Goal: Transaction & Acquisition: Book appointment/travel/reservation

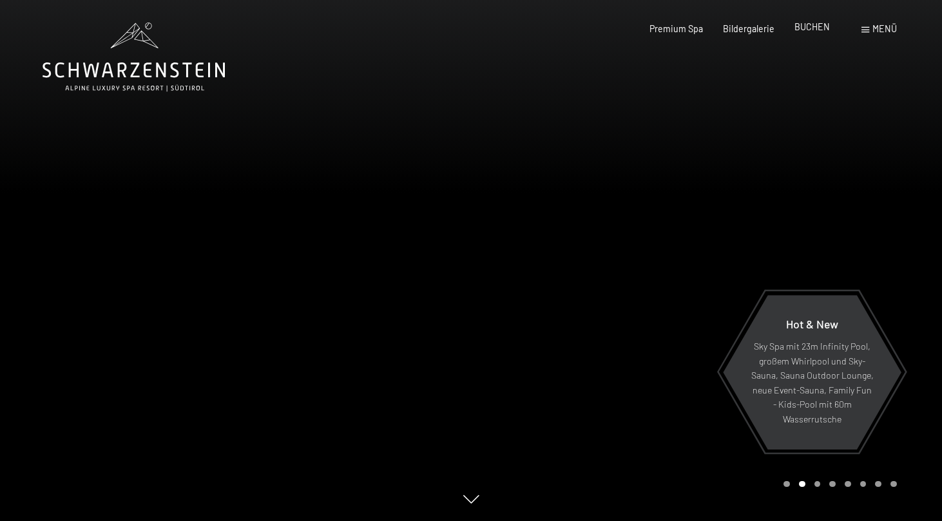
click at [817, 26] on span "BUCHEN" at bounding box center [811, 26] width 35 height 11
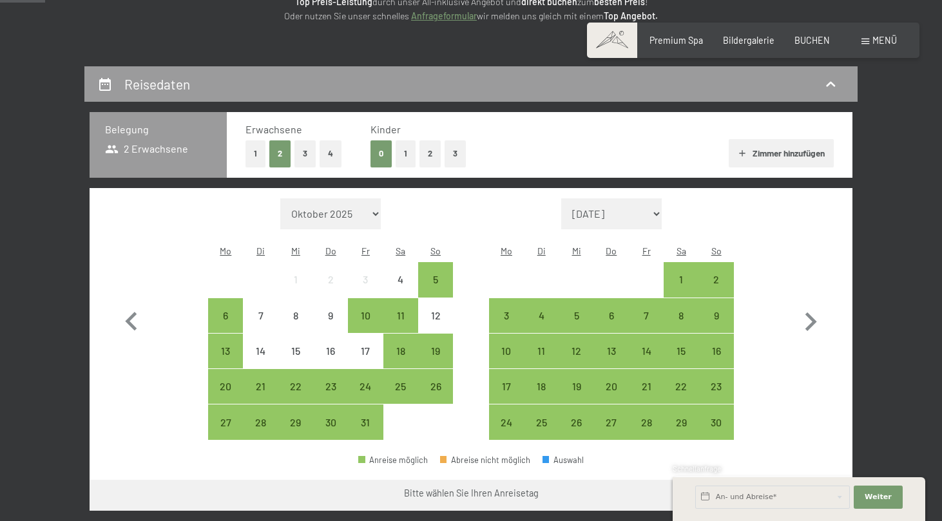
scroll to position [205, 0]
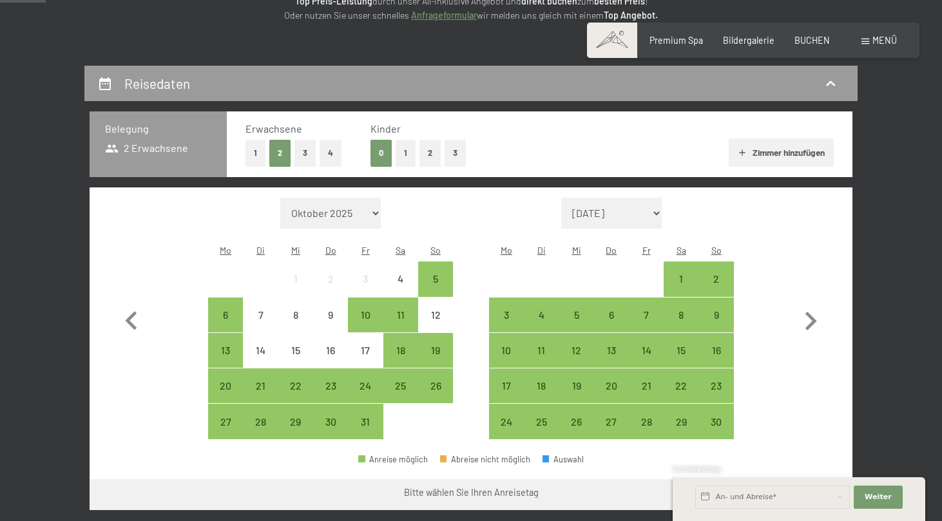
click at [424, 148] on button "2" at bounding box center [429, 153] width 21 height 26
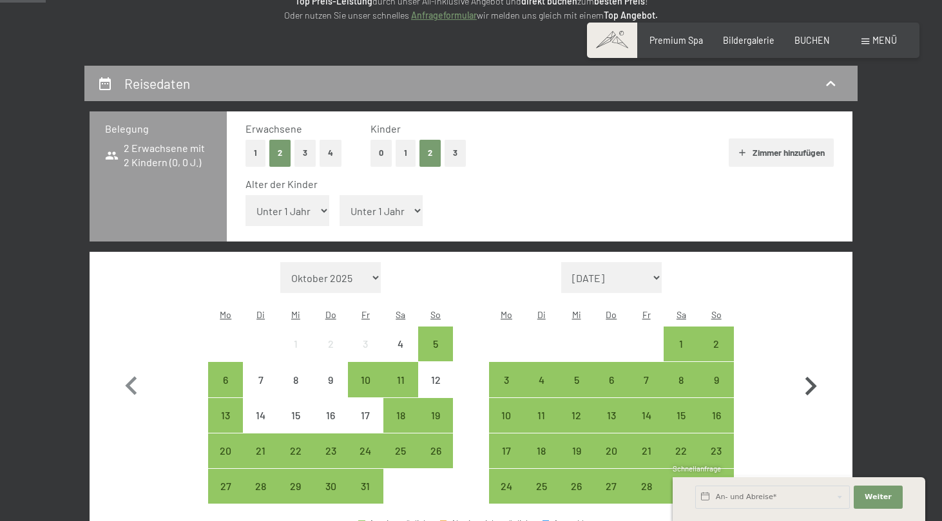
click at [817, 368] on icon "button" at bounding box center [810, 386] width 37 height 37
select select "2025-11-01"
select select "2025-12-01"
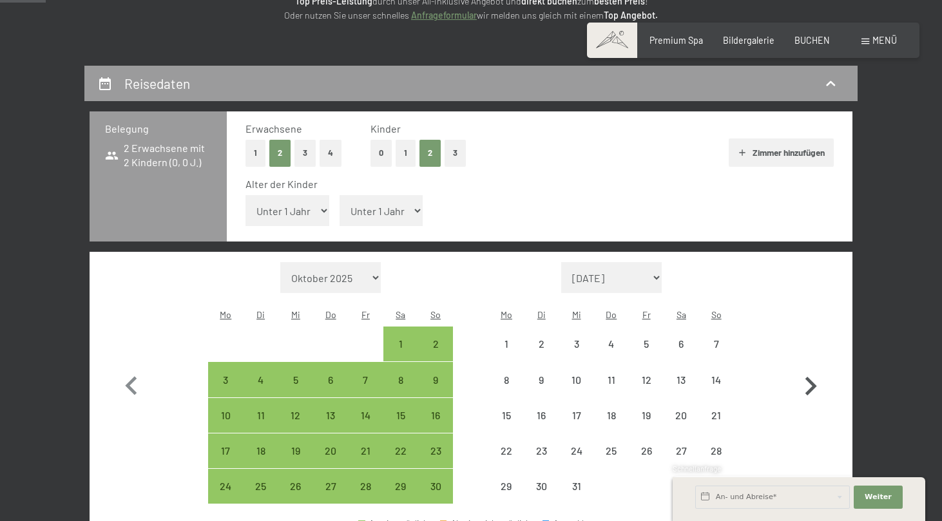
click at [817, 368] on icon "button" at bounding box center [810, 386] width 37 height 37
select select "2025-12-01"
select select "2026-01-01"
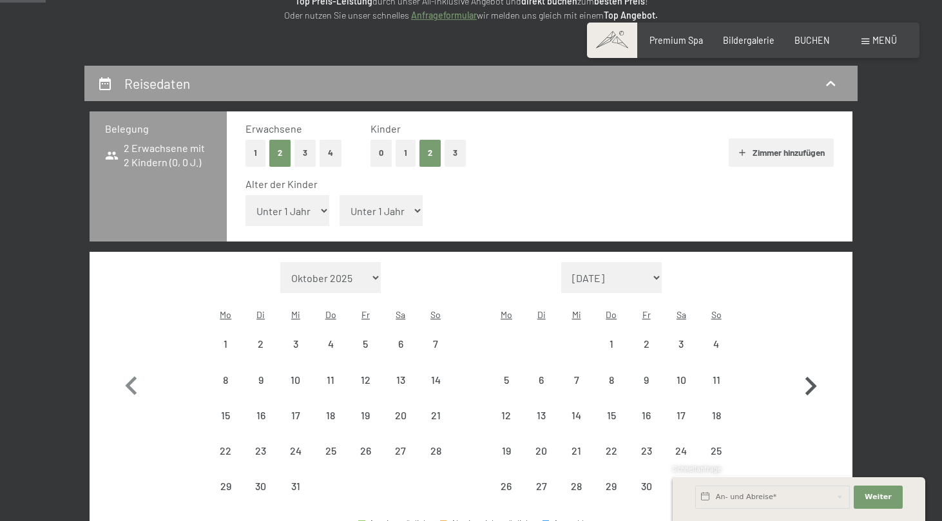
click at [817, 368] on icon "button" at bounding box center [810, 386] width 37 height 37
select select "2026-01-01"
select select "2026-02-01"
click at [817, 368] on icon "button" at bounding box center [810, 386] width 37 height 37
select select "2026-02-01"
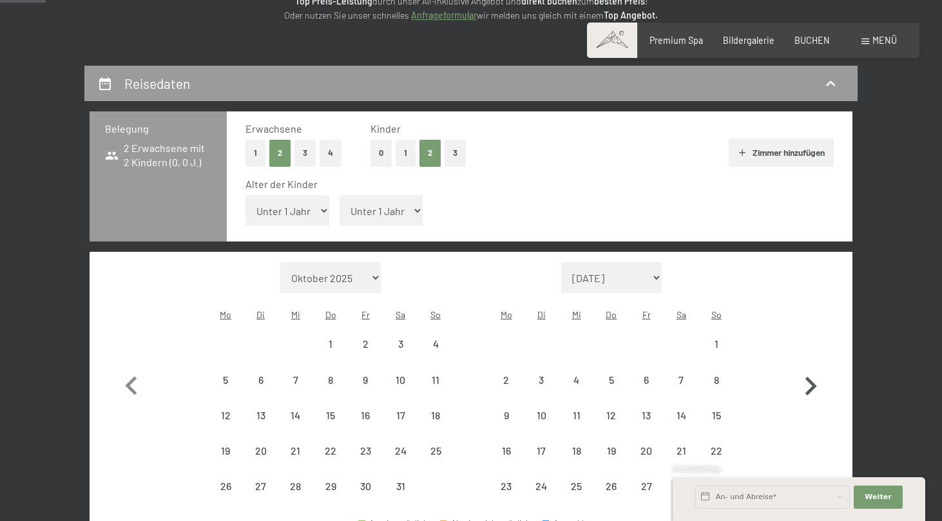
select select "2026-03-01"
click at [817, 352] on button "button" at bounding box center [810, 401] width 37 height 278
select select "2026-03-01"
select select "2026-04-01"
click at [817, 352] on button "button" at bounding box center [810, 401] width 37 height 278
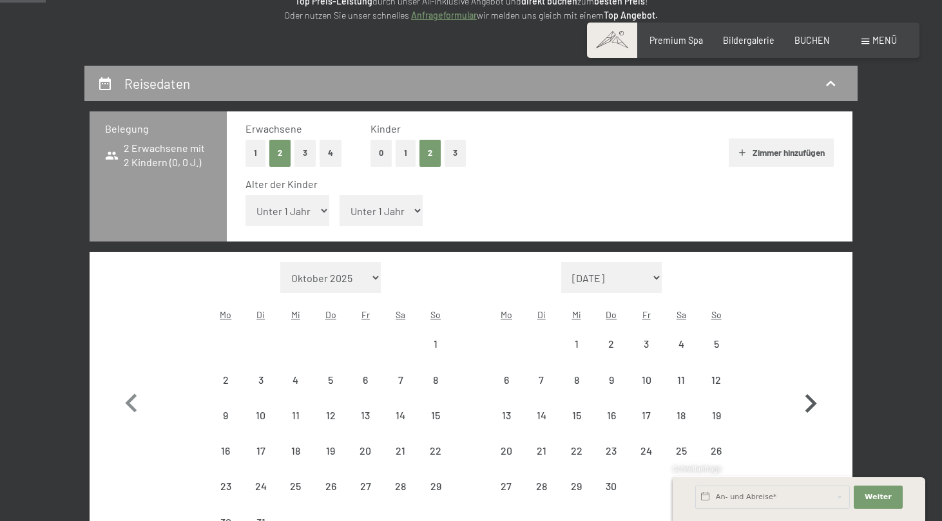
select select "2026-04-01"
select select "2026-05-01"
select select "2026-04-01"
select select "2026-05-01"
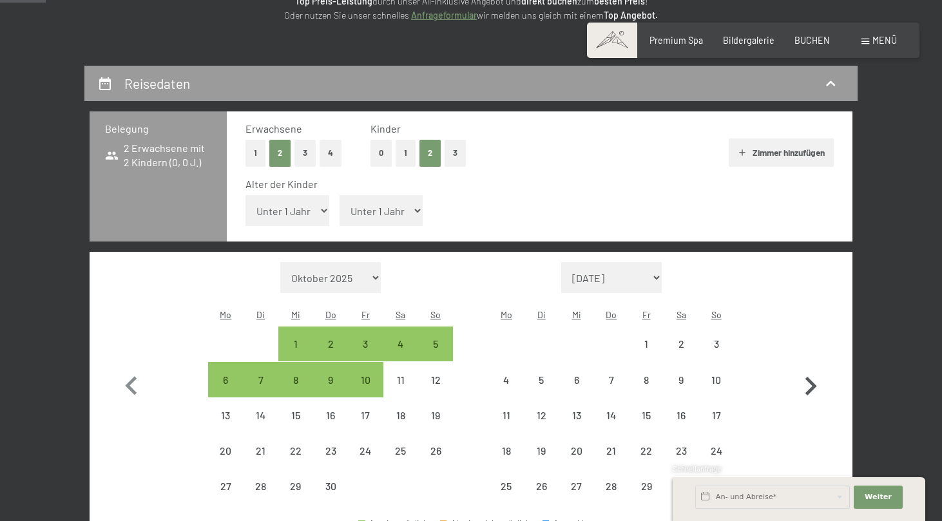
select select "2026-04-01"
select select "2026-05-01"
select select "2026-04-01"
select select "2026-05-01"
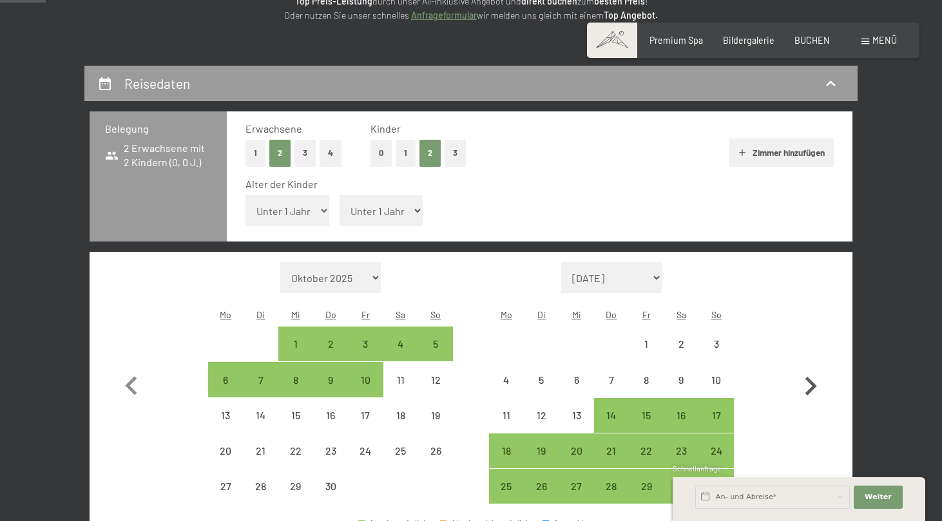
click at [817, 368] on icon "button" at bounding box center [810, 386] width 37 height 37
select select "2026-05-01"
select select "2026-06-01"
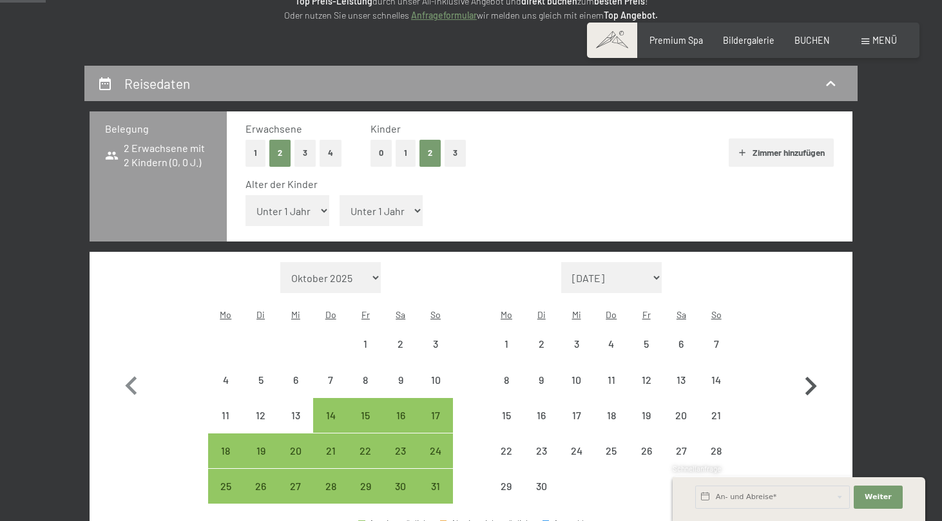
click at [817, 368] on icon "button" at bounding box center [810, 386] width 37 height 37
select select "2026-06-01"
select select "2026-07-01"
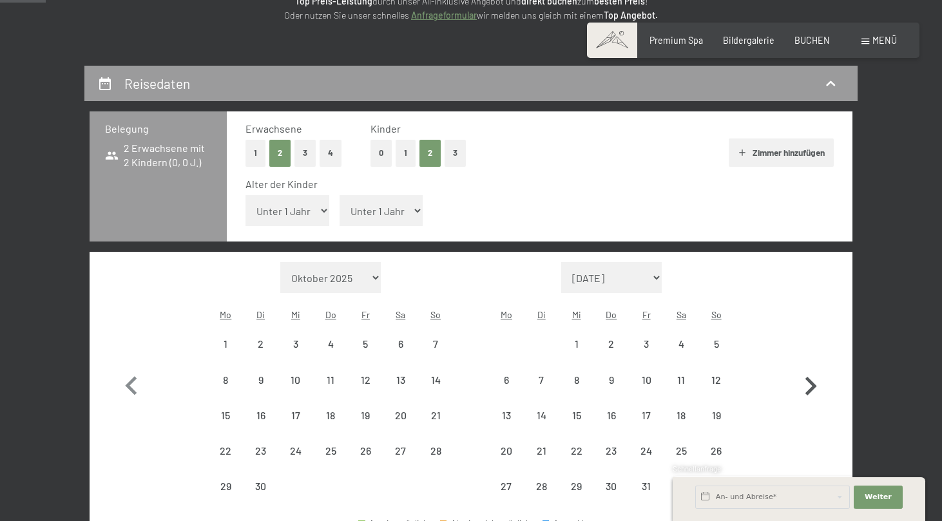
select select "2026-06-01"
select select "2026-07-01"
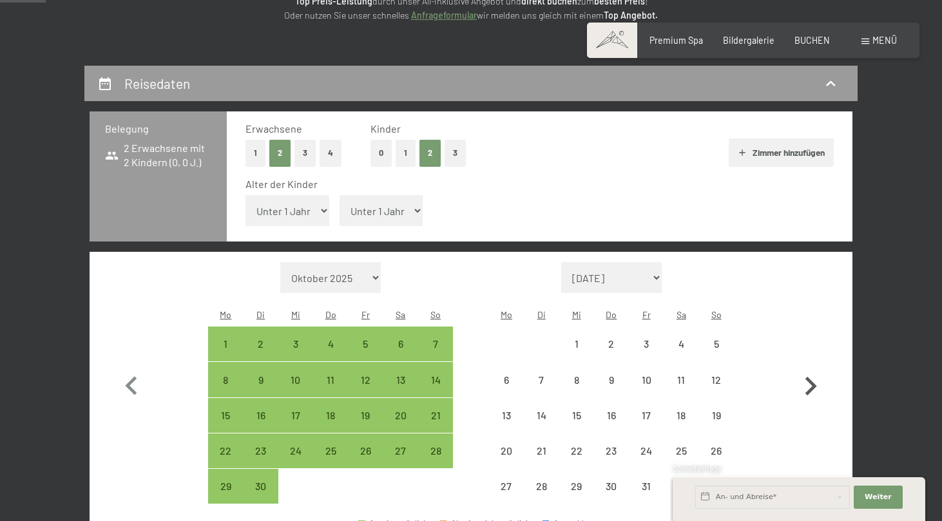
select select "2026-06-01"
select select "2026-07-01"
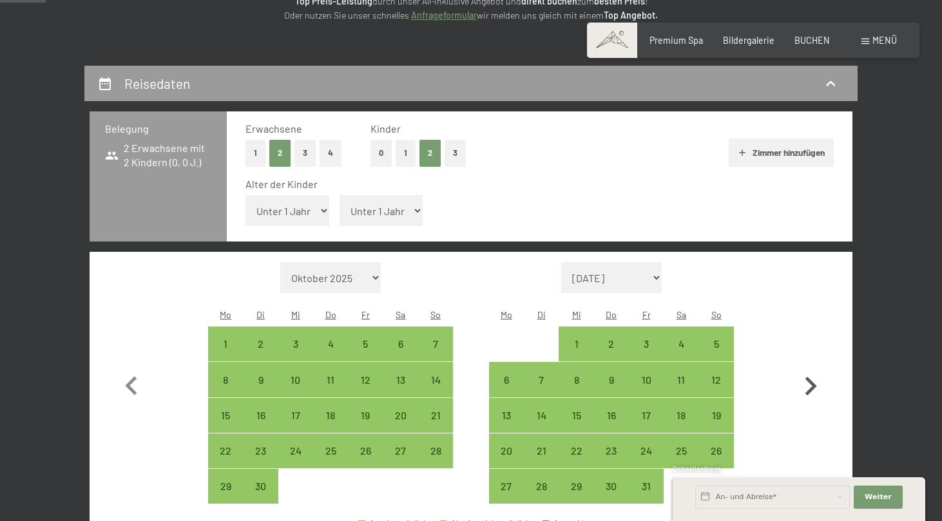
click at [817, 368] on icon "button" at bounding box center [810, 386] width 37 height 37
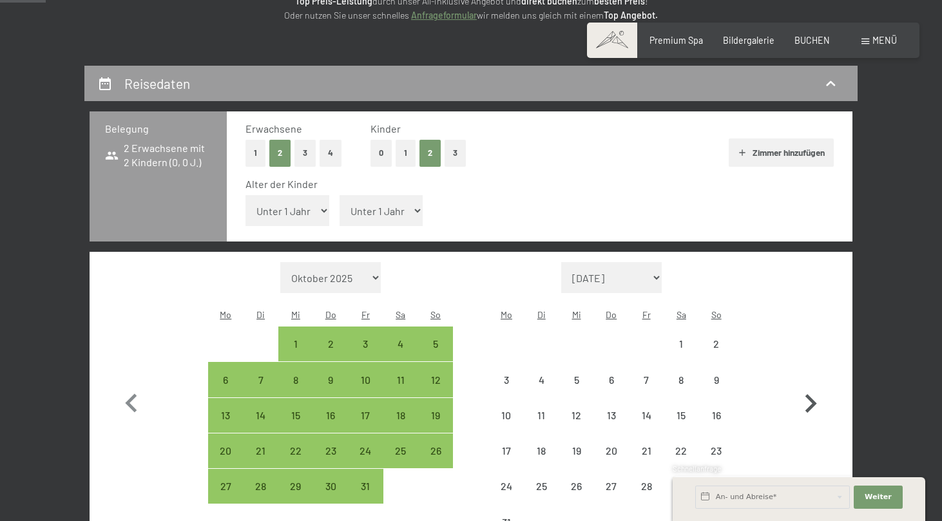
select select "2026-07-01"
select select "2026-08-01"
select select "2026-07-01"
select select "2026-08-01"
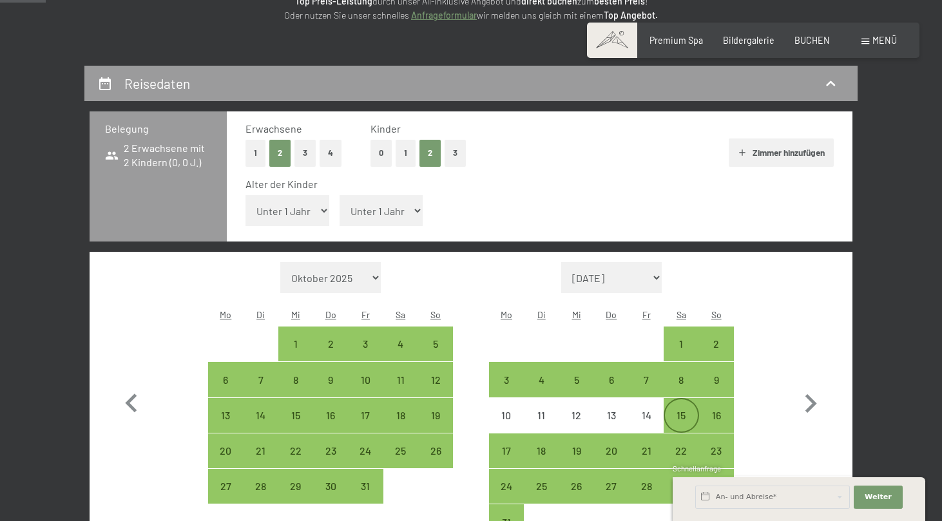
click at [687, 410] on div "15" at bounding box center [681, 426] width 32 height 32
select select "2026-07-01"
select select "2026-08-01"
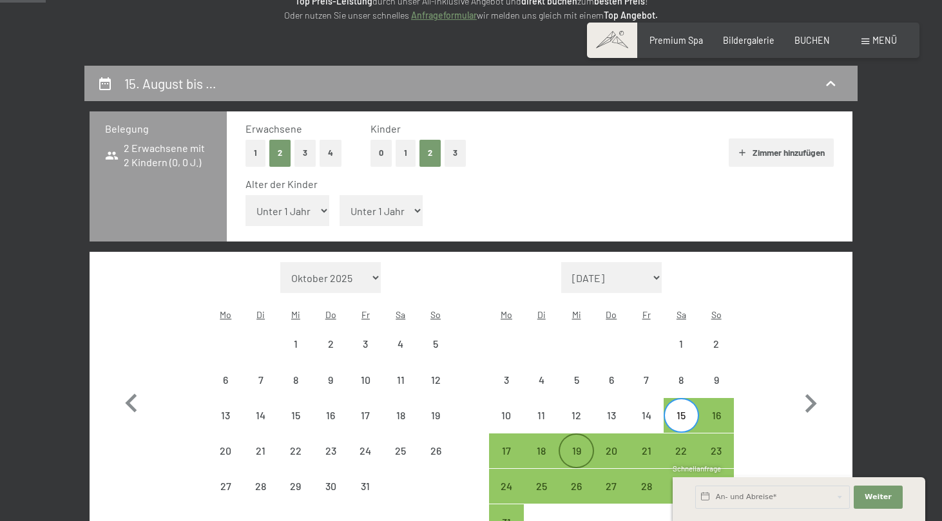
click at [583, 446] on div "19" at bounding box center [576, 462] width 32 height 32
select select "2026-07-01"
select select "2026-08-01"
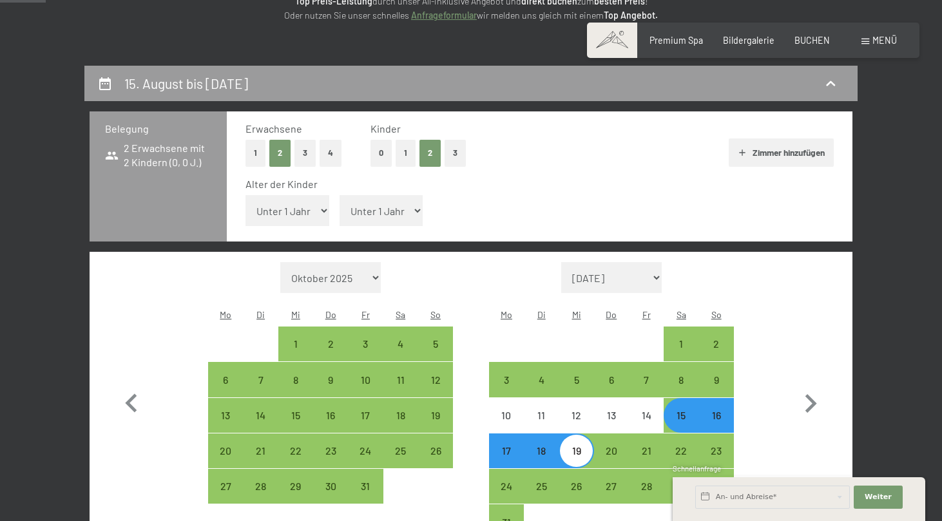
select select "8"
select select "2026-07-01"
select select "2026-08-01"
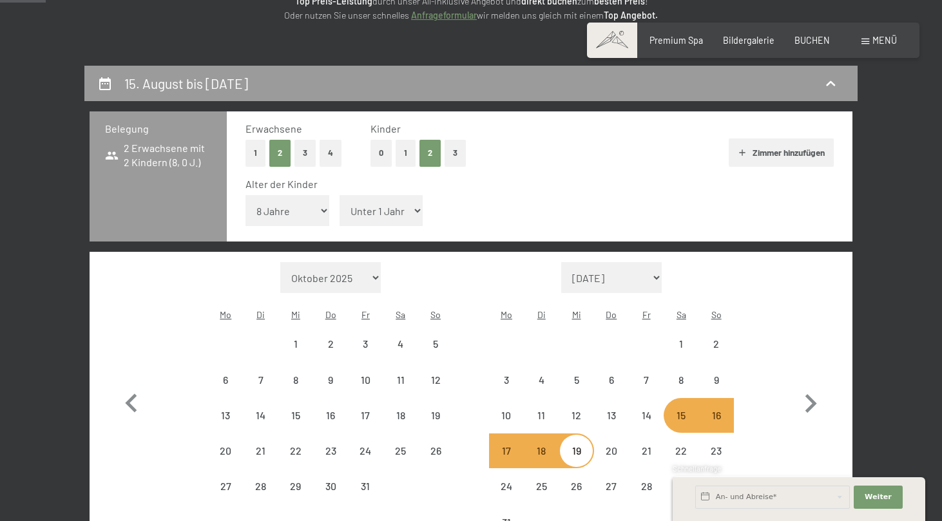
select select "2026-07-01"
select select "2026-08-01"
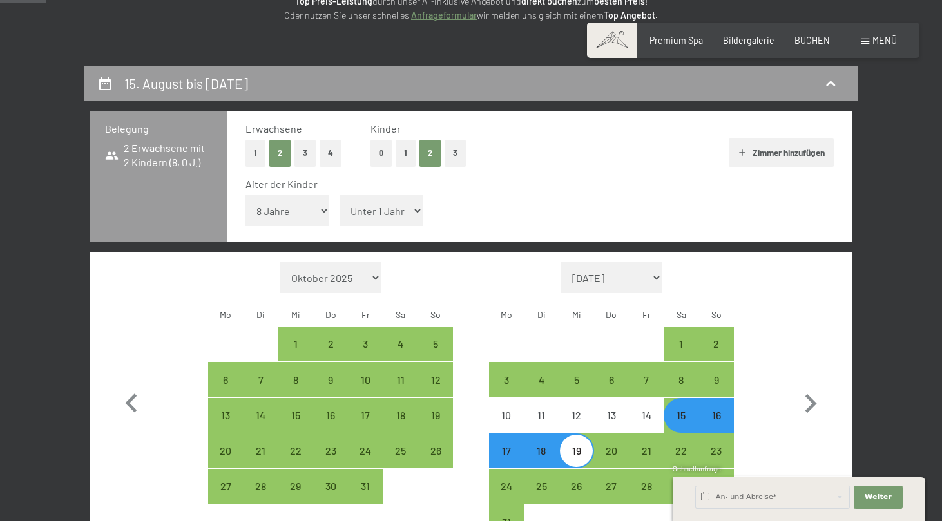
select select "11"
select select "2026-07-01"
select select "2026-08-01"
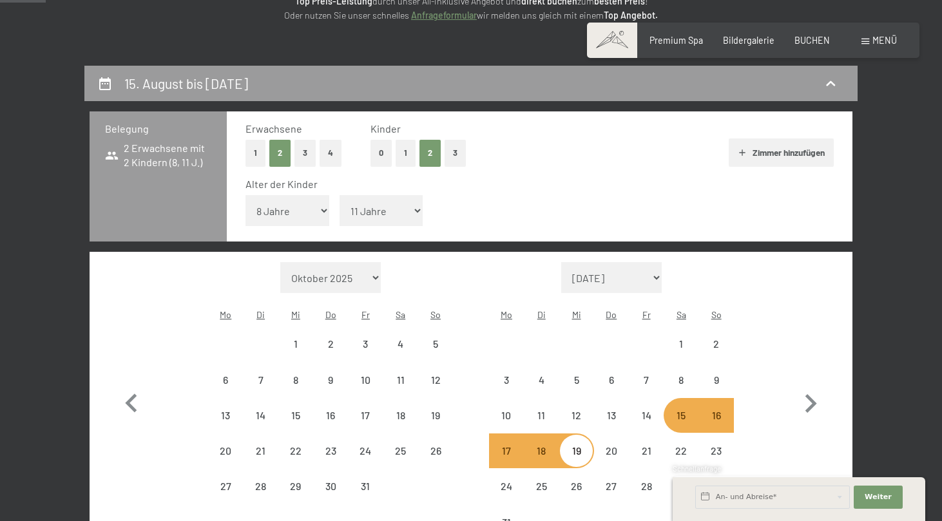
select select "2026-07-01"
select select "2026-08-01"
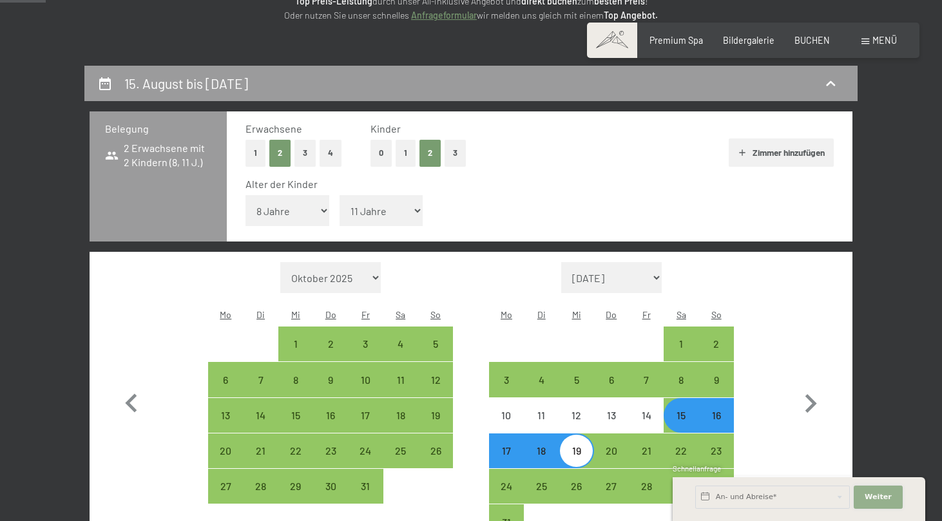
click at [877, 497] on span "Weiter" at bounding box center [877, 497] width 27 height 10
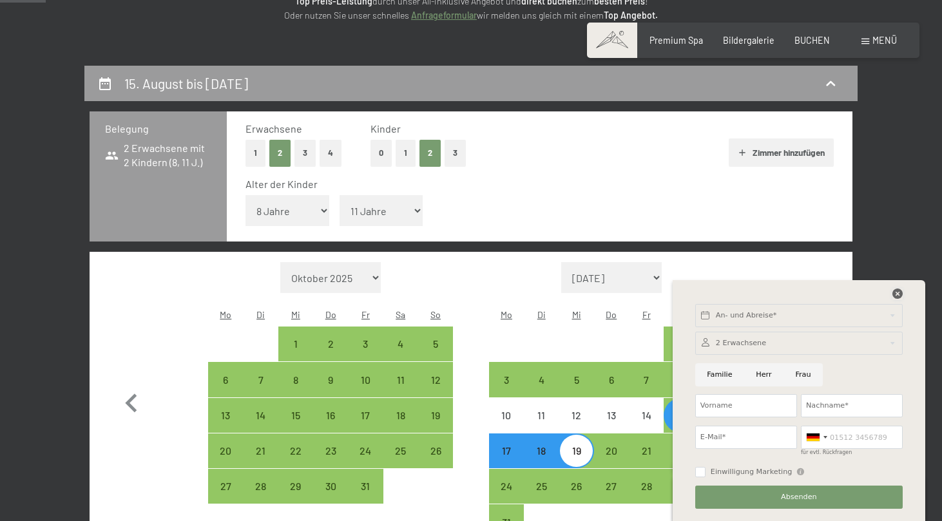
click at [899, 291] on icon at bounding box center [897, 294] width 10 height 10
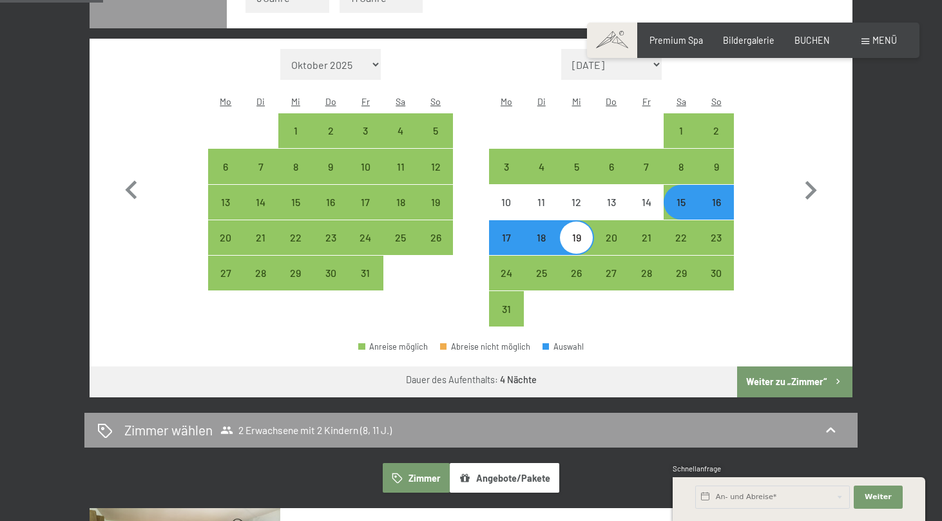
scroll to position [421, 0]
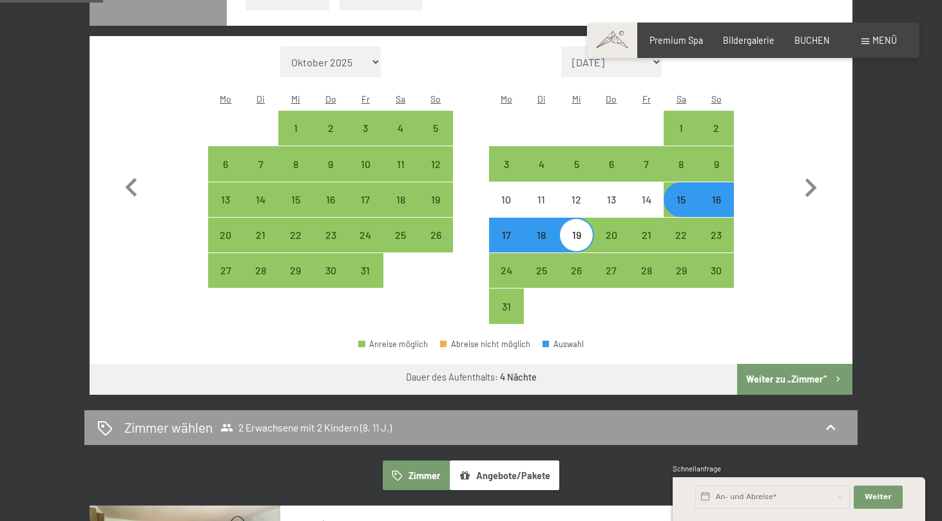
click at [801, 364] on button "Weiter zu „Zimmer“" at bounding box center [794, 379] width 115 height 31
select select "2026-07-01"
select select "2026-08-01"
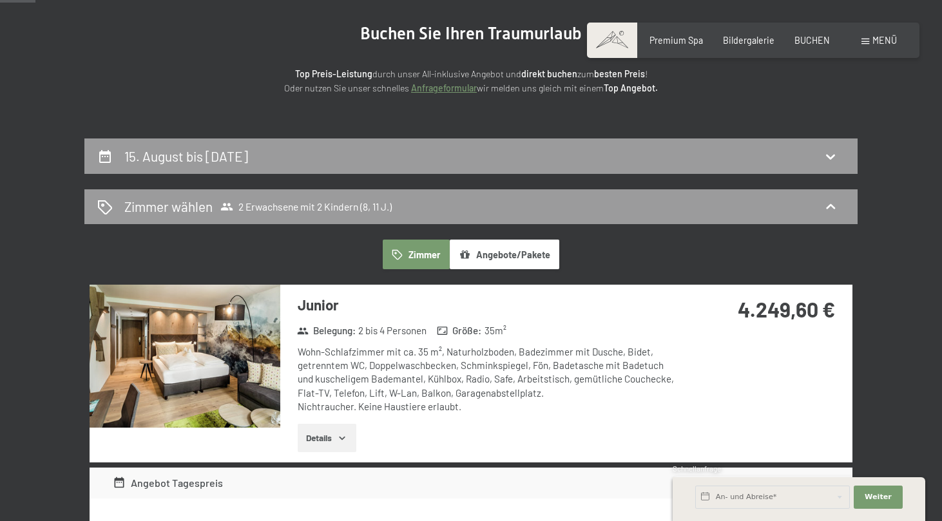
scroll to position [138, 0]
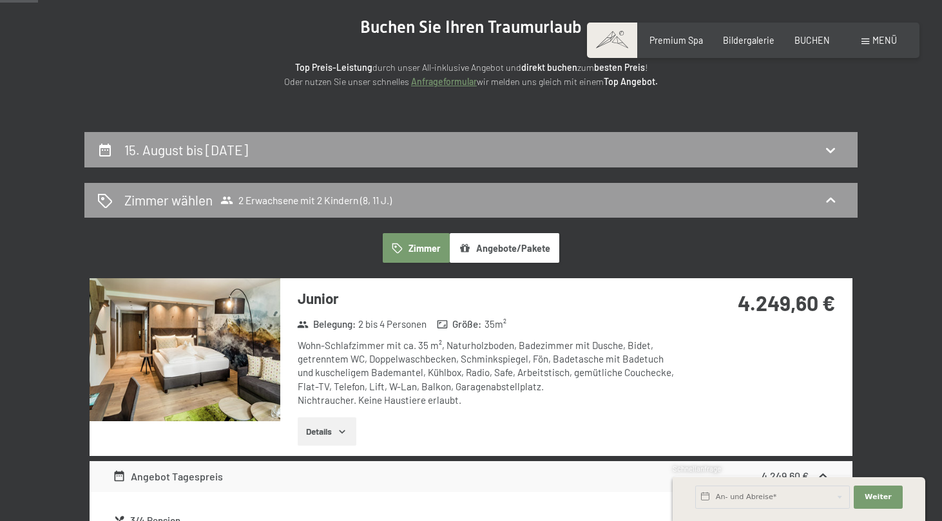
click at [490, 242] on button "Angebote/Pakete" at bounding box center [504, 248] width 109 height 30
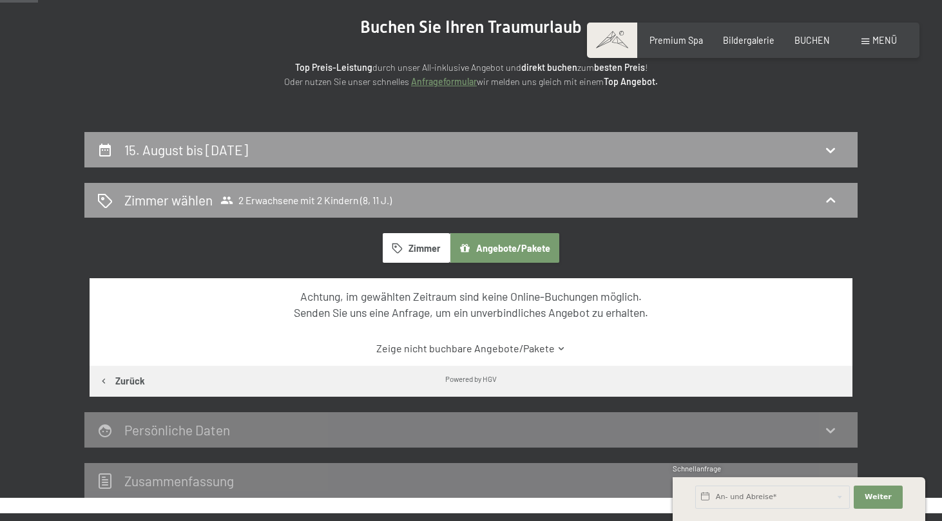
click at [401, 255] on button "Zimmer" at bounding box center [416, 248] width 67 height 30
